Goal: Information Seeking & Learning: Learn about a topic

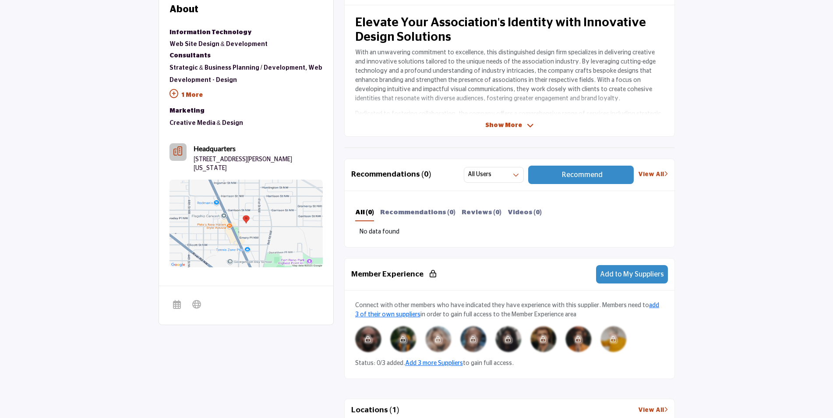
scroll to position [131, 0]
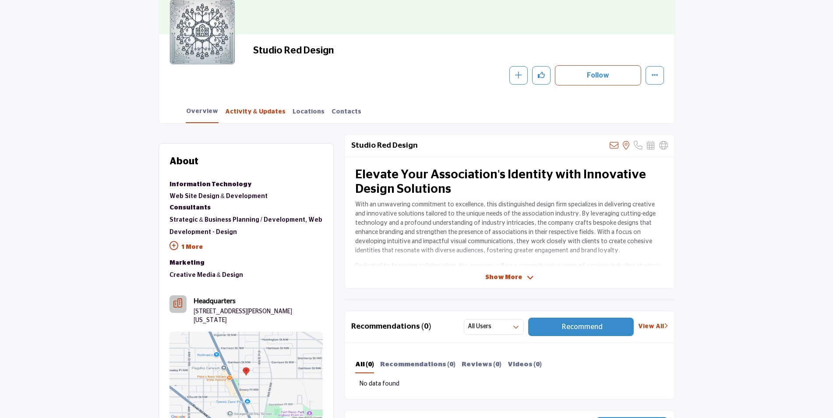
click at [241, 108] on link "Activity & Updates" at bounding box center [255, 114] width 61 height 15
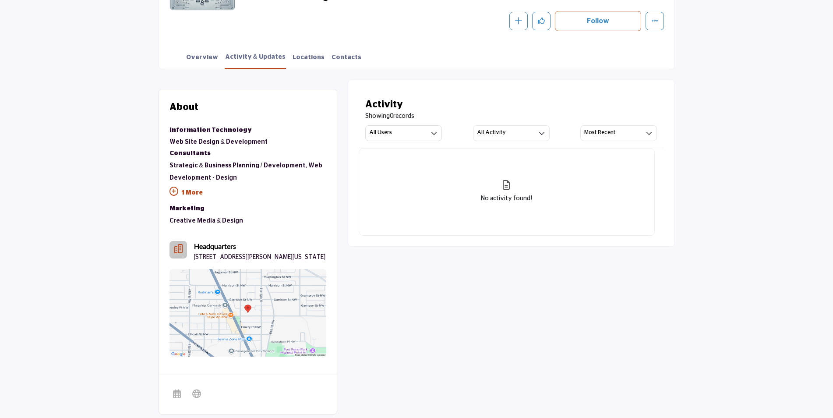
scroll to position [182, 0]
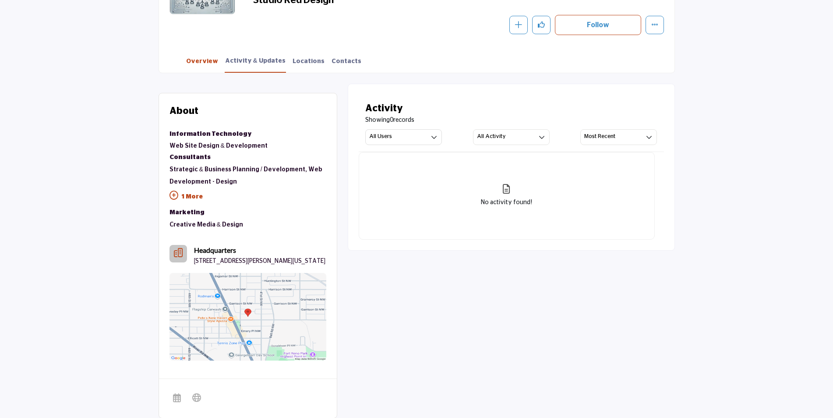
click at [210, 62] on link "Overview" at bounding box center [202, 64] width 33 height 15
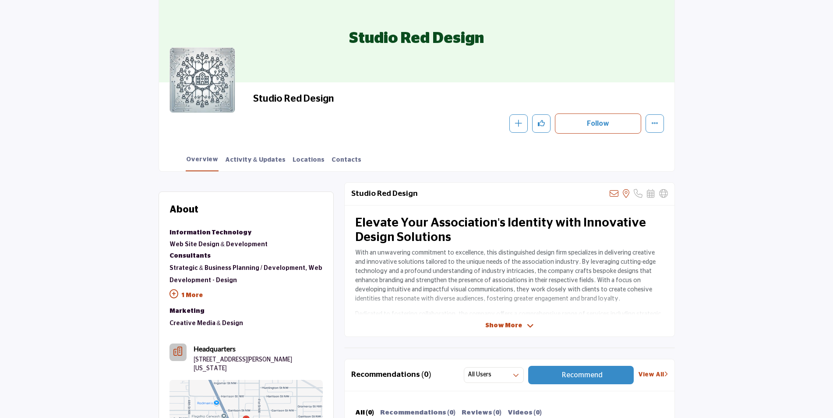
scroll to position [131, 0]
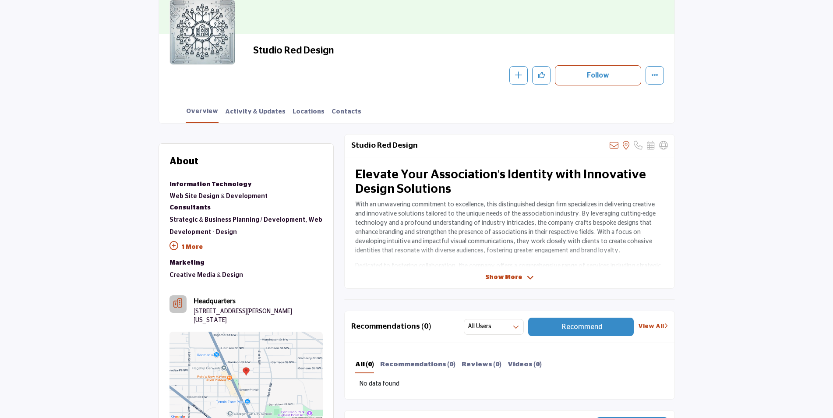
click at [517, 274] on span "Show More" at bounding box center [503, 277] width 37 height 9
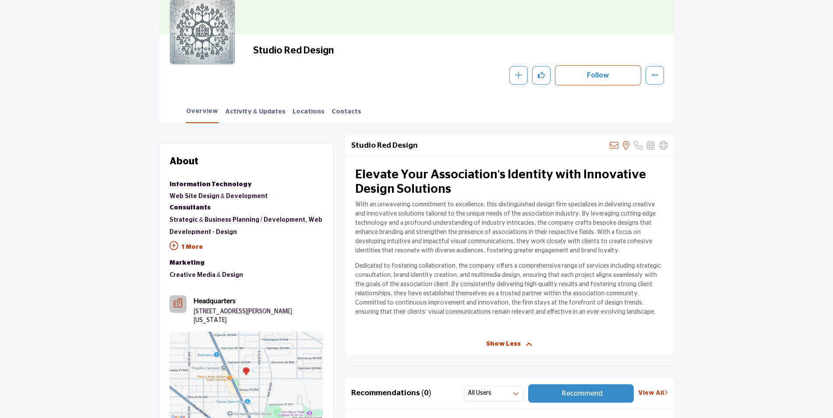
scroll to position [175, 0]
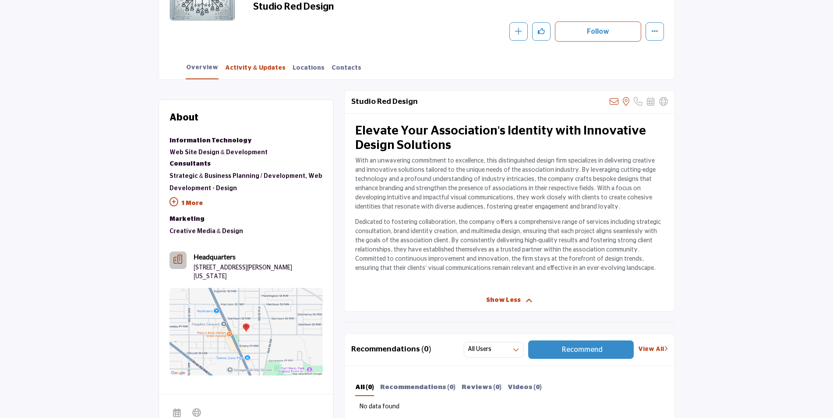
click at [247, 64] on link "Activity & Updates" at bounding box center [255, 70] width 61 height 15
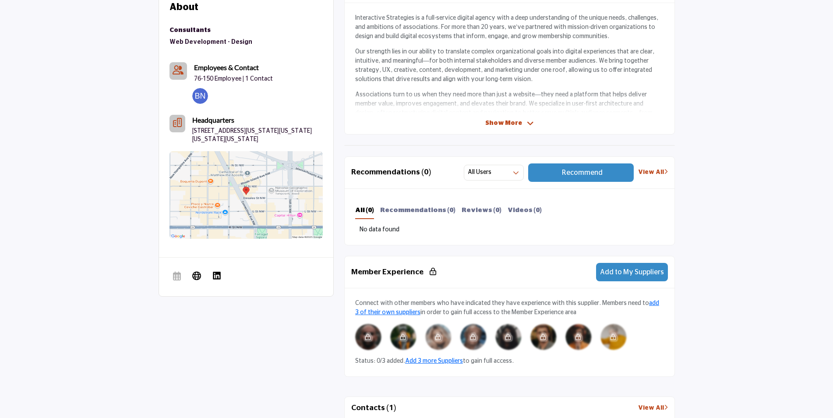
scroll to position [306, 0]
